Goal: Complete application form

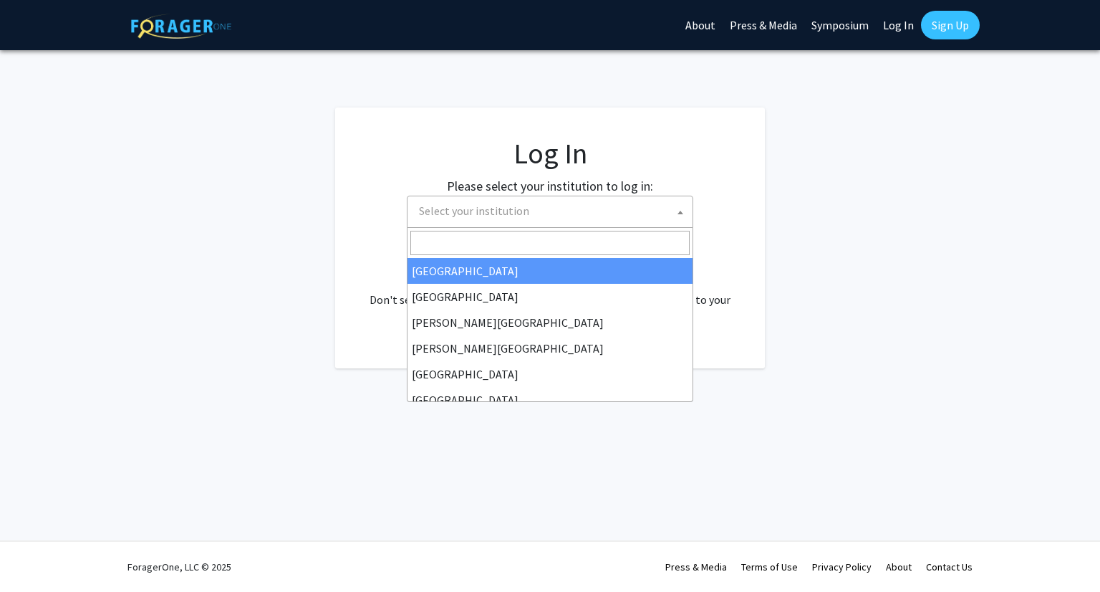
click at [590, 215] on span "Select your institution" at bounding box center [552, 210] width 279 height 29
select select "34"
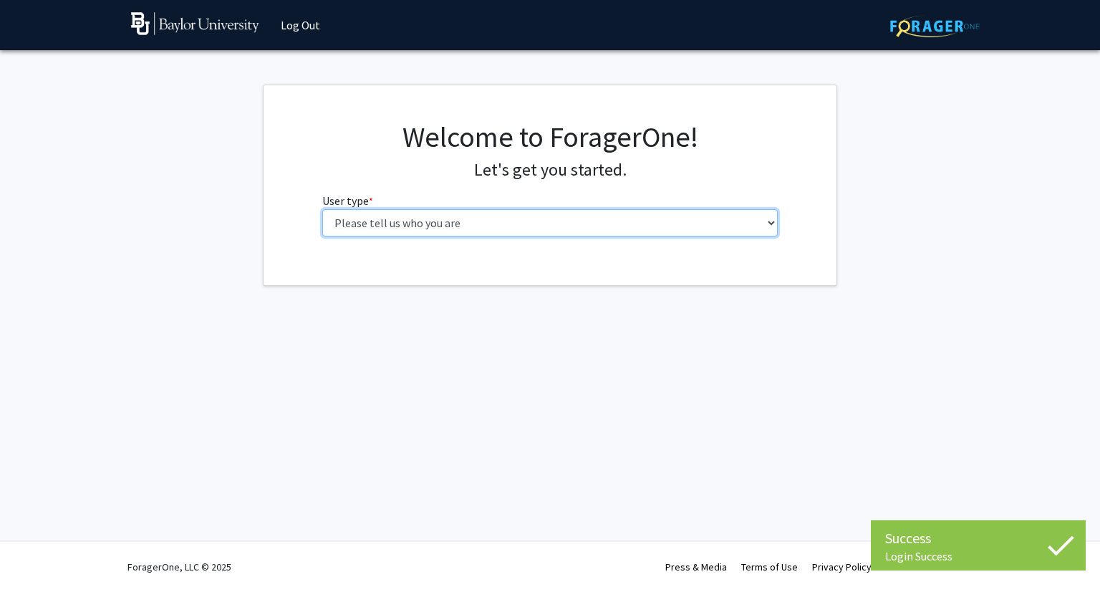
click at [552, 229] on select "Please tell us who you are Undergraduate Student Master's Student Doctoral Cand…" at bounding box center [550, 222] width 456 height 27
select select "1: undergrad"
click at [322, 209] on select "Please tell us who you are Undergraduate Student Master's Student Doctoral Cand…" at bounding box center [550, 222] width 456 height 27
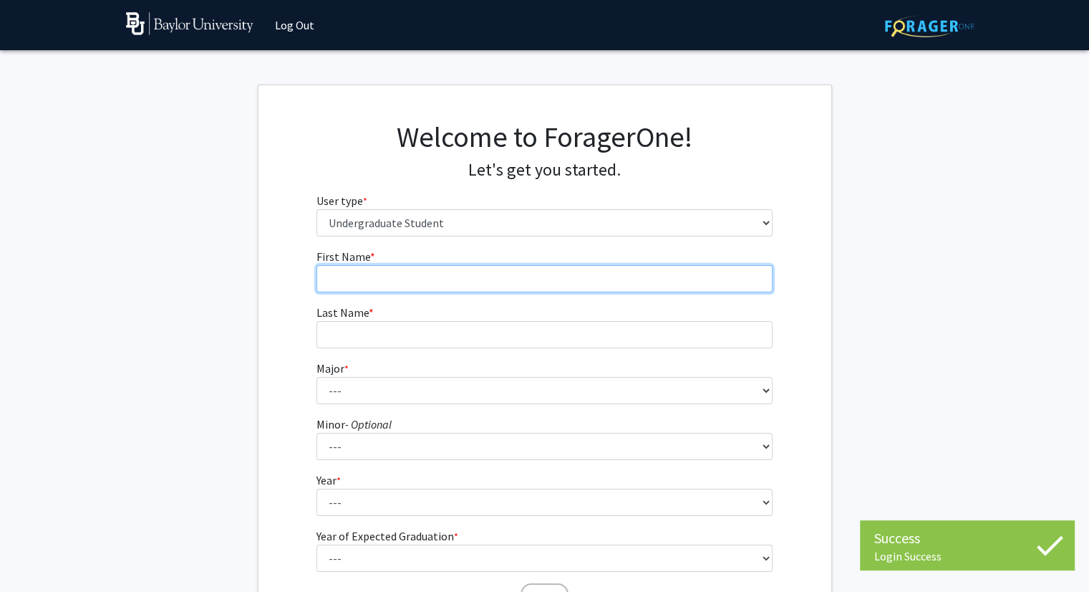
click at [513, 268] on input "First Name * required" at bounding box center [545, 278] width 456 height 27
type input "Nita"
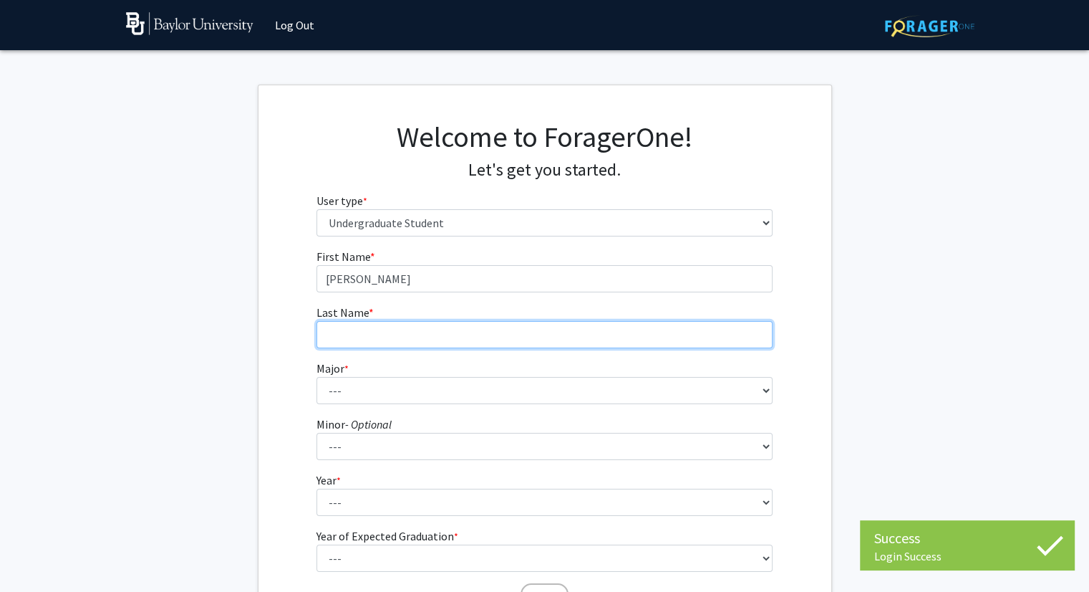
type input "Koom-Dadzie"
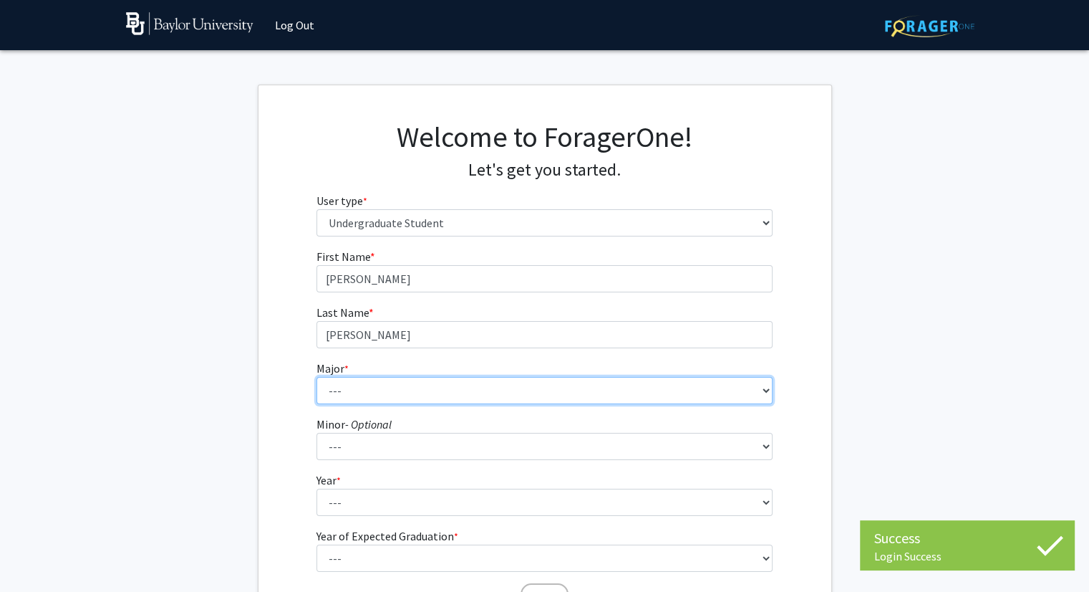
click at [396, 385] on select "--- Accounting American Studies Anthropology Apparel Design & Product Developme…" at bounding box center [545, 390] width 456 height 27
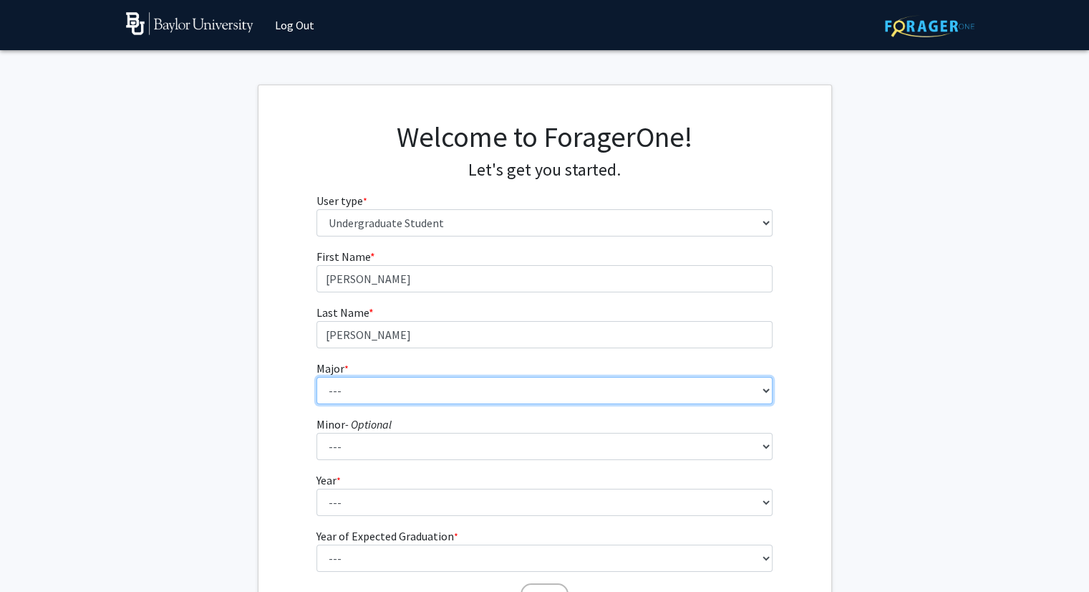
select select "96: 2761"
click at [317, 377] on select "--- Accounting American Studies Anthropology Apparel Design & Product Developme…" at bounding box center [545, 390] width 456 height 27
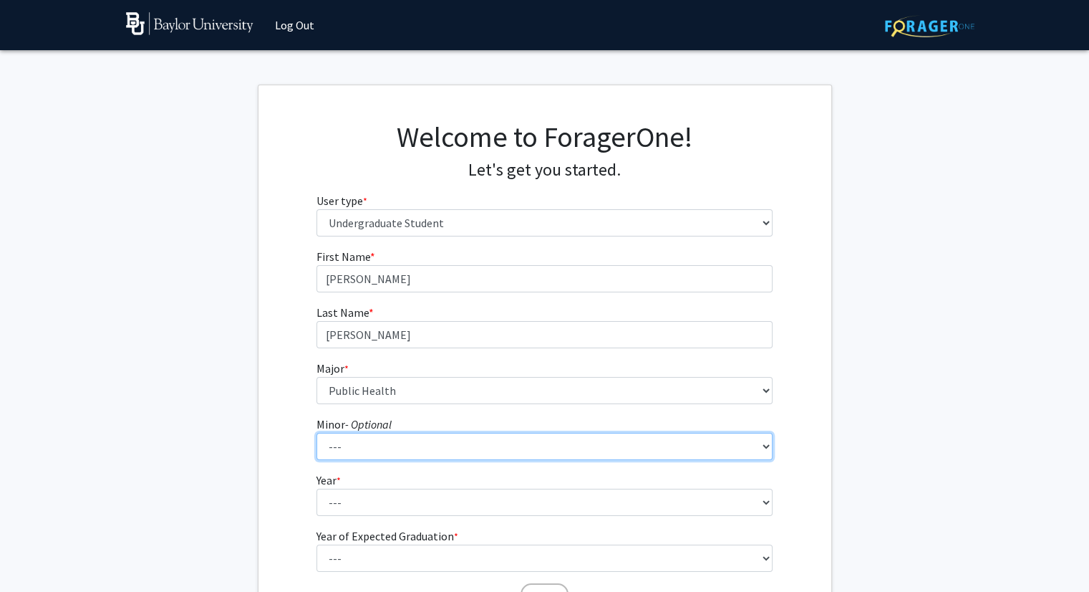
click at [371, 446] on select "--- Advertising American Sign Language American Studies Anthropology Apparel Me…" at bounding box center [545, 446] width 456 height 27
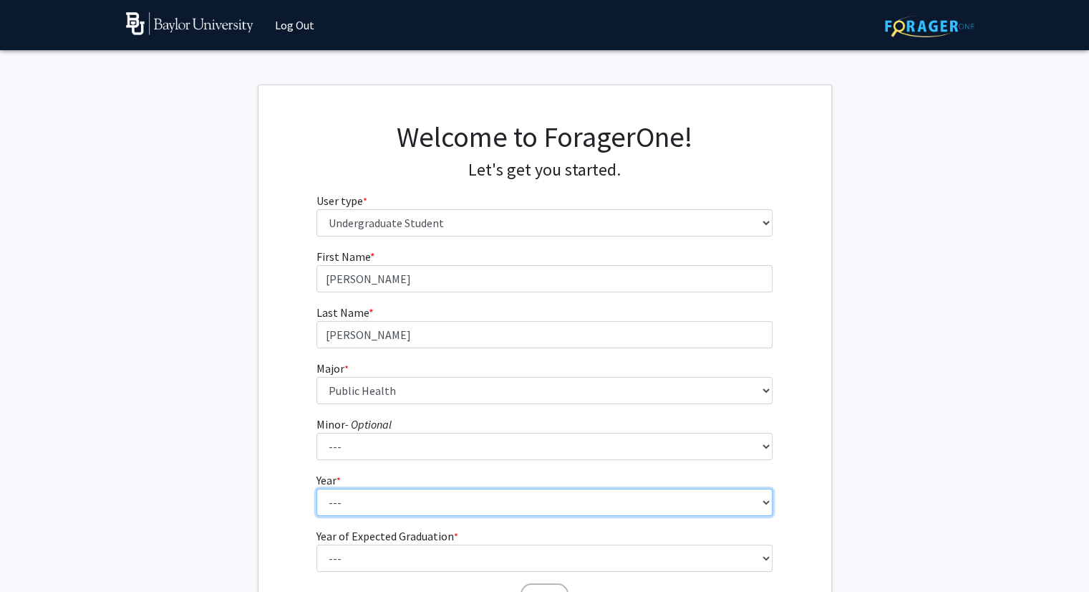
click at [374, 503] on select "--- First-year Sophomore Junior Senior Postbaccalaureate Certificate" at bounding box center [545, 501] width 456 height 27
select select "2: sophomore"
click at [317, 488] on select "--- First-year Sophomore Junior Senior Postbaccalaureate Certificate" at bounding box center [545, 501] width 456 height 27
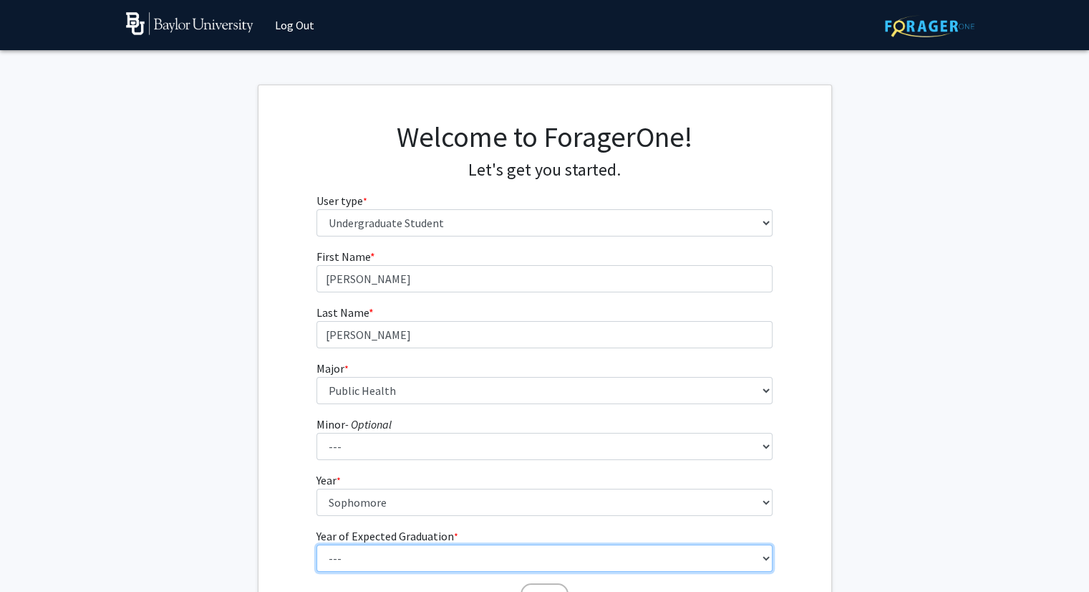
click at [358, 565] on select "--- 2025 2026 2027 2028 2029 2030 2031 2032 2033 2034" at bounding box center [545, 557] width 456 height 27
select select "4: 2028"
click at [317, 544] on select "--- 2025 2026 2027 2028 2029 2030 2031 2032 2033 2034" at bounding box center [545, 557] width 456 height 27
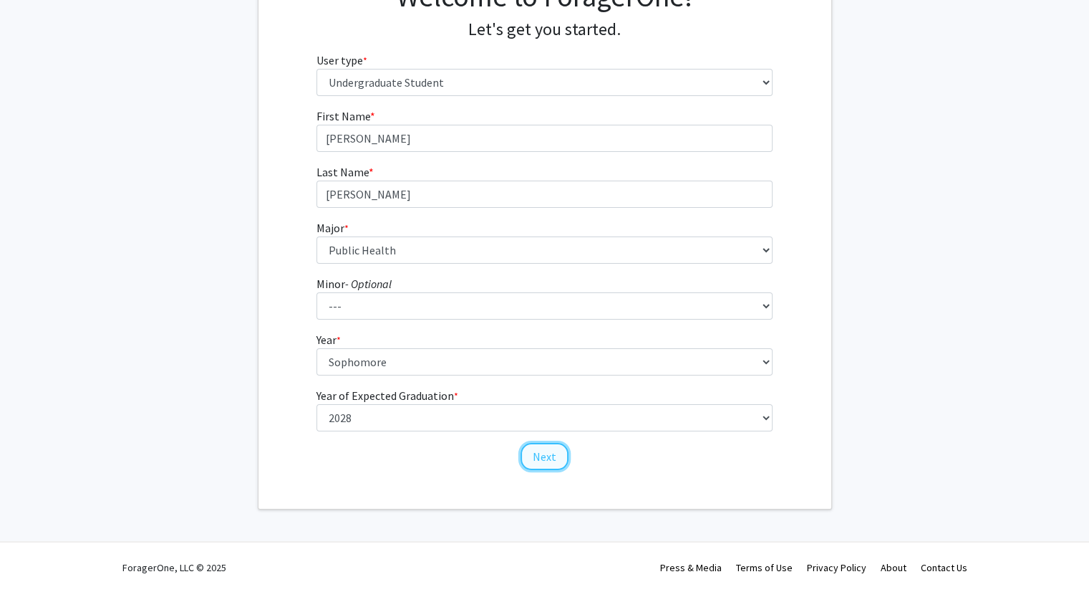
click at [547, 463] on button "Next" at bounding box center [545, 456] width 48 height 27
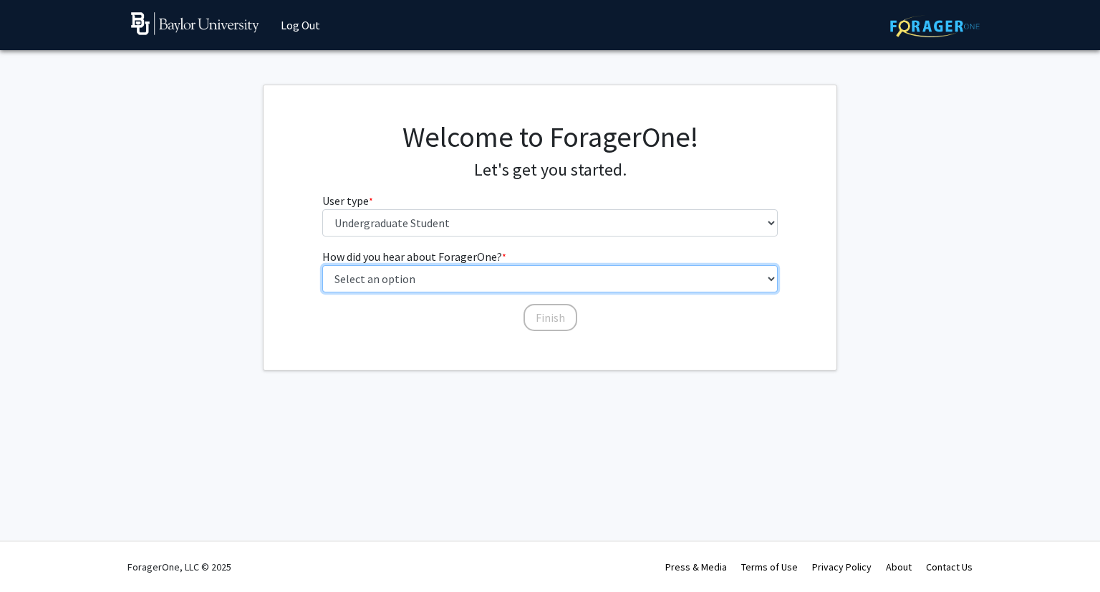
click at [487, 279] on select "Select an option Peer/student recommendation Faculty/staff recommendation Unive…" at bounding box center [550, 278] width 456 height 27
select select "1: peer_recommendation"
click at [322, 265] on select "Select an option Peer/student recommendation Faculty/staff recommendation Unive…" at bounding box center [550, 278] width 456 height 27
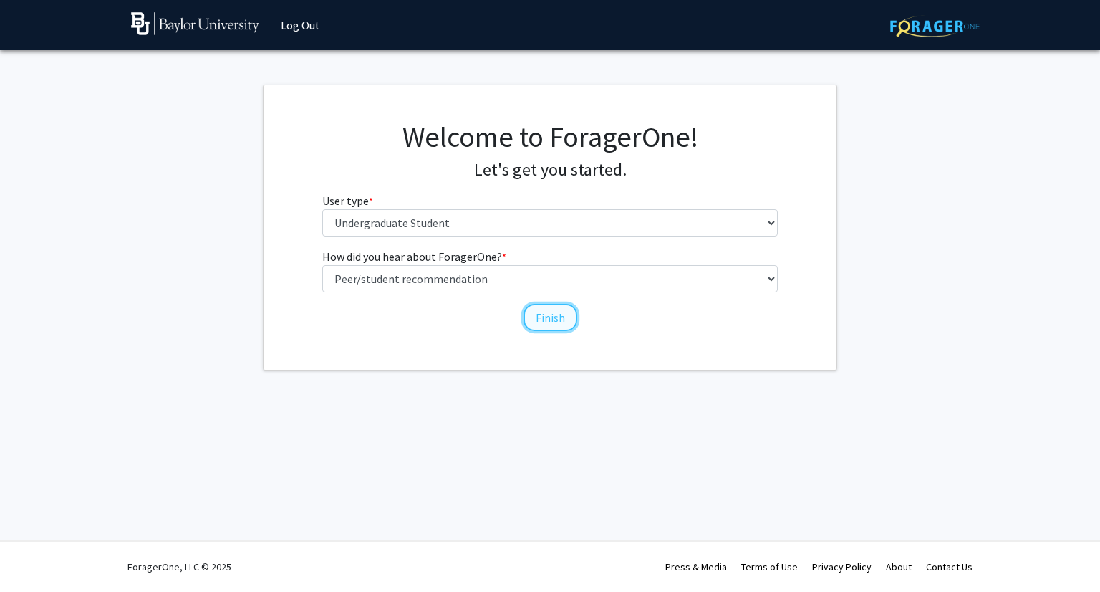
click at [547, 324] on button "Finish" at bounding box center [550, 317] width 54 height 27
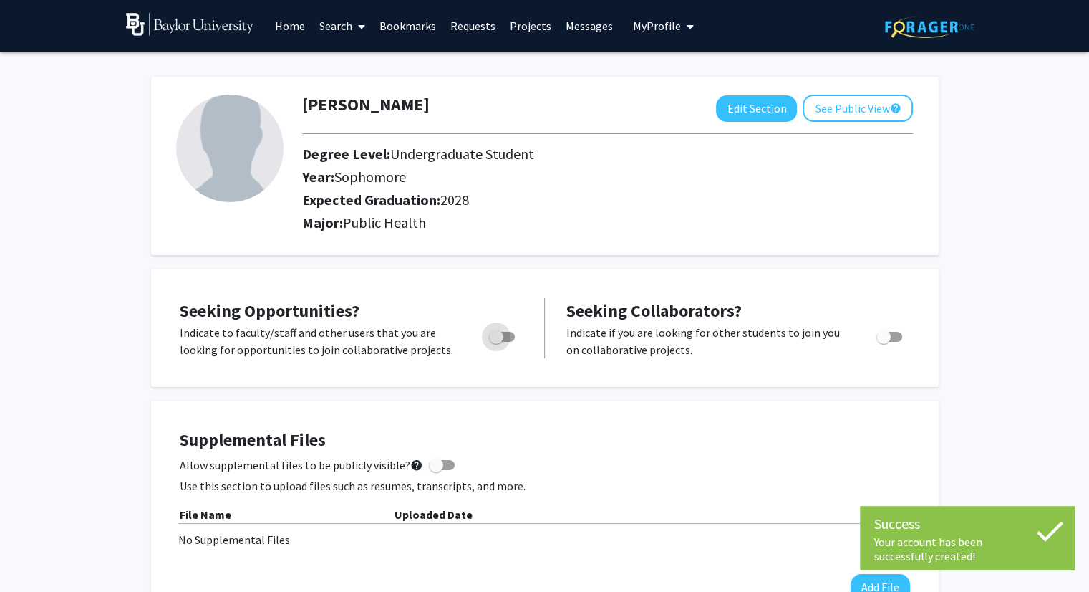
click at [504, 338] on span "Toggle" at bounding box center [502, 337] width 26 height 10
click at [496, 342] on input "Are you actively seeking opportunities?" at bounding box center [496, 342] width 1 height 1
checkbox input "true"
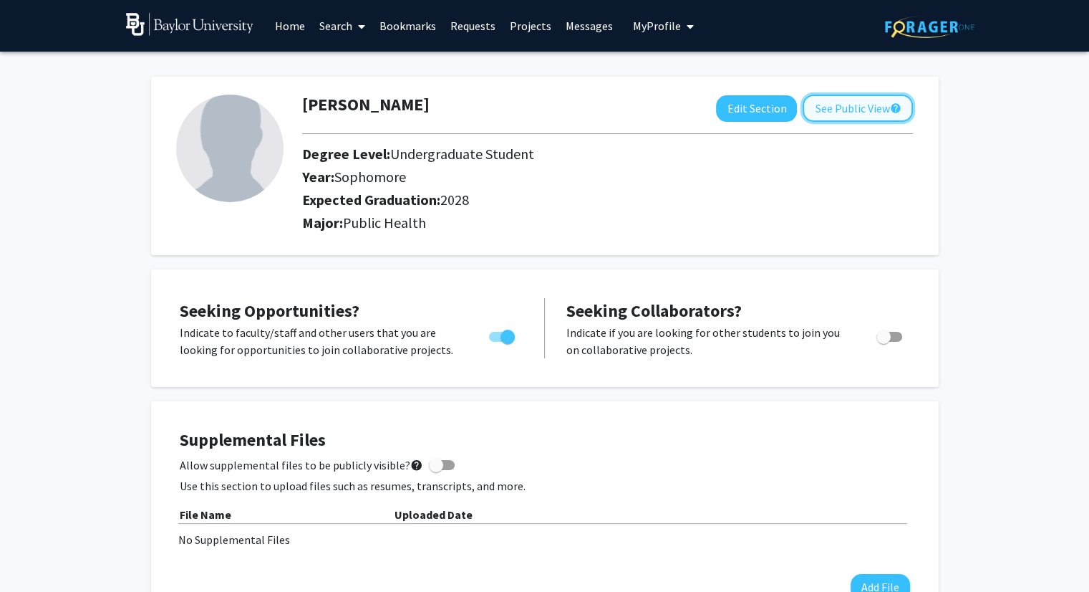
click at [837, 107] on button "See Public View help" at bounding box center [858, 108] width 110 height 27
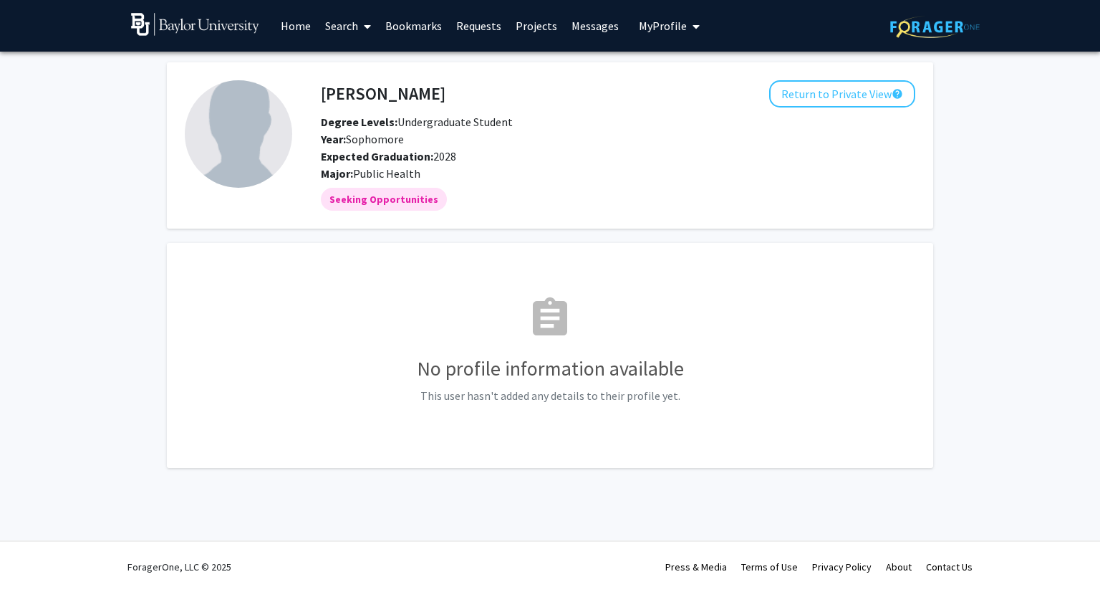
click at [473, 25] on link "Requests" at bounding box center [478, 26] width 59 height 50
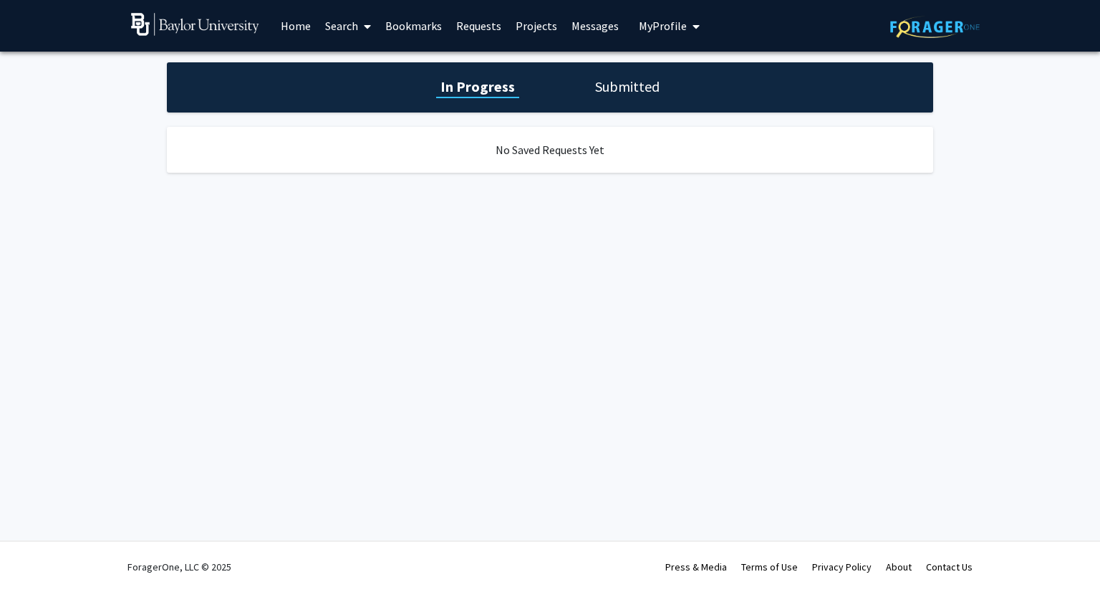
click at [539, 28] on link "Projects" at bounding box center [536, 26] width 56 height 50
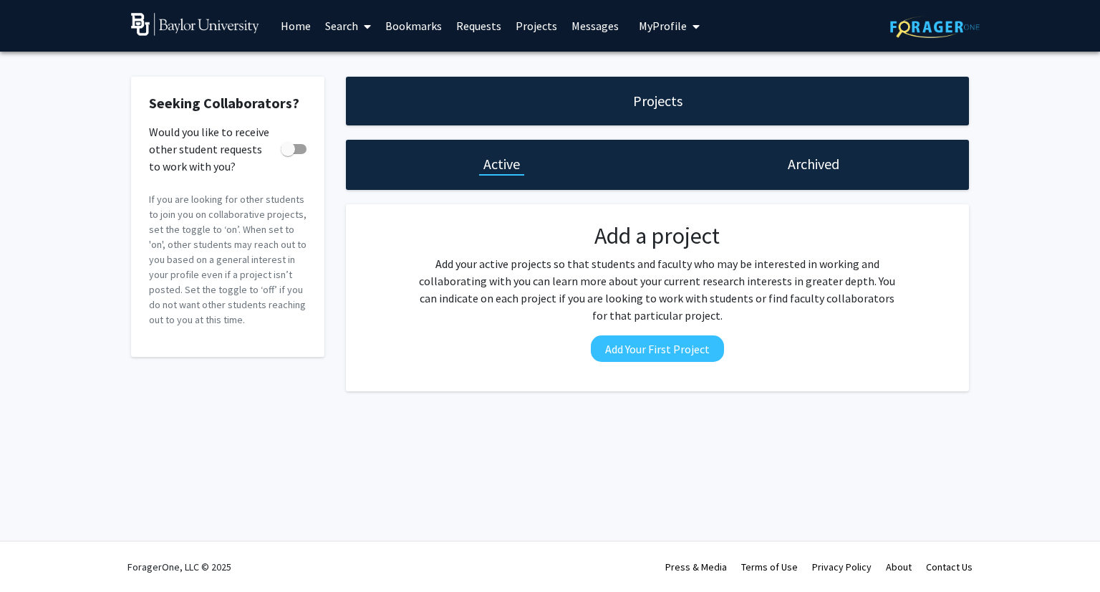
click at [367, 26] on icon at bounding box center [367, 26] width 7 height 11
click at [377, 61] on span "Faculty/Staff" at bounding box center [370, 66] width 105 height 29
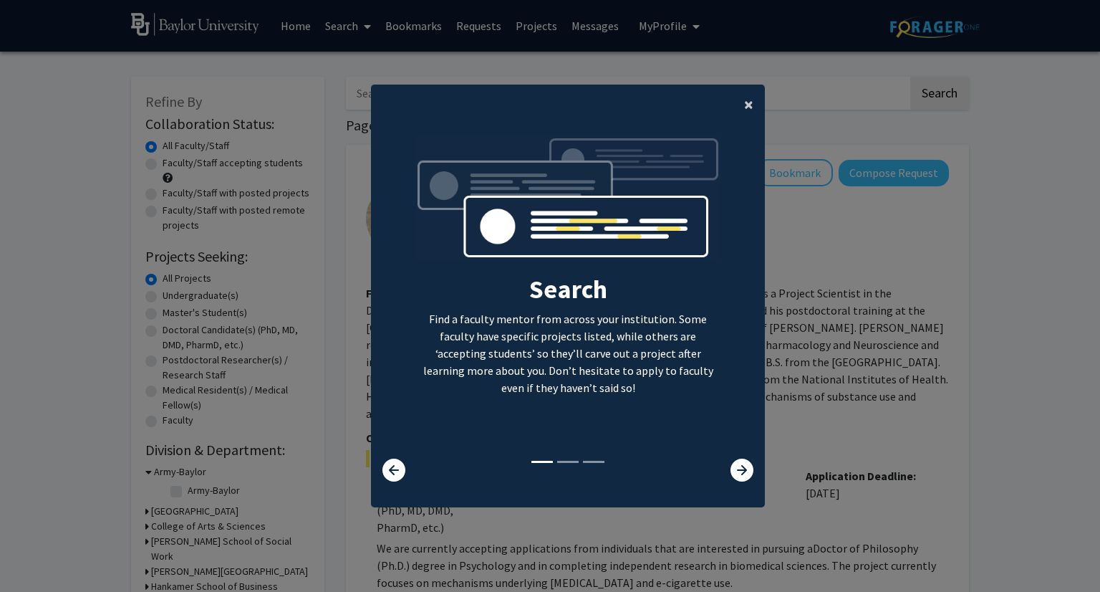
click at [737, 106] on button "×" at bounding box center [749, 105] width 32 height 40
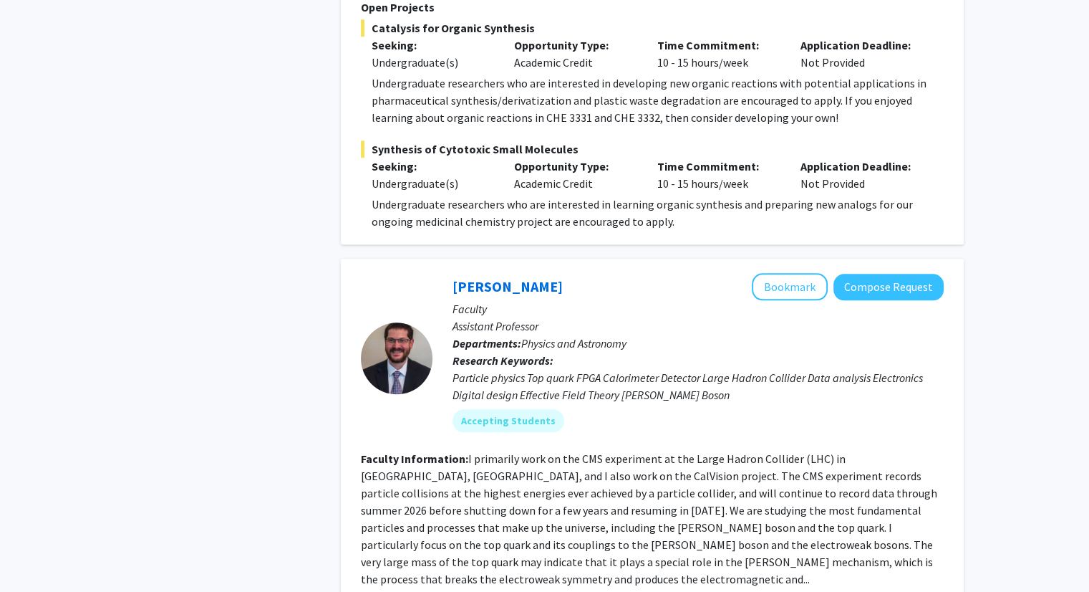
scroll to position [1455, 0]
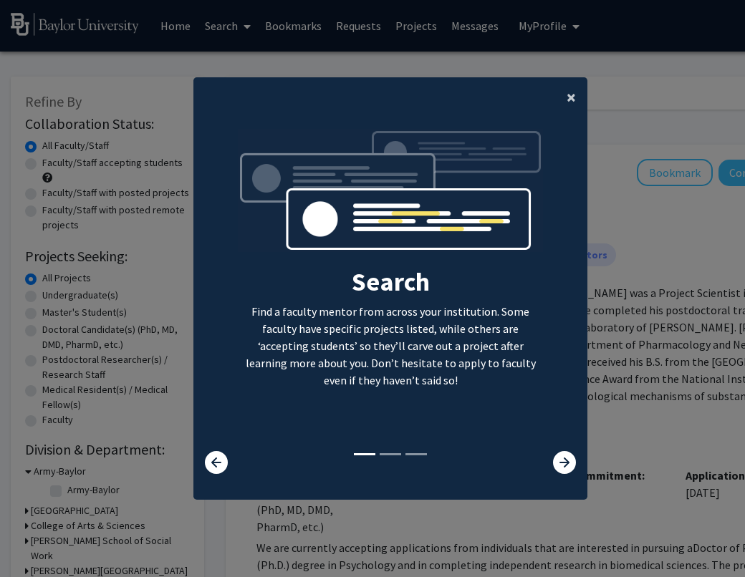
click at [566, 100] on span "×" at bounding box center [570, 97] width 9 height 22
